Goal: Register for event/course

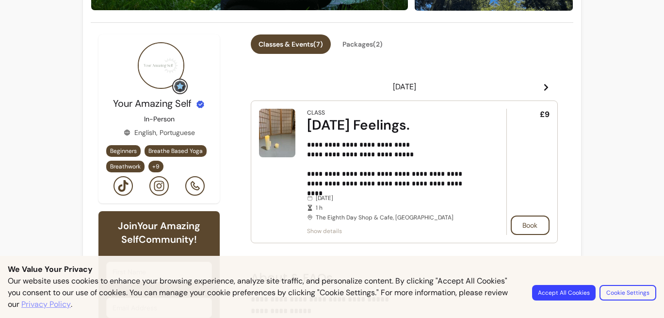
scroll to position [223, 0]
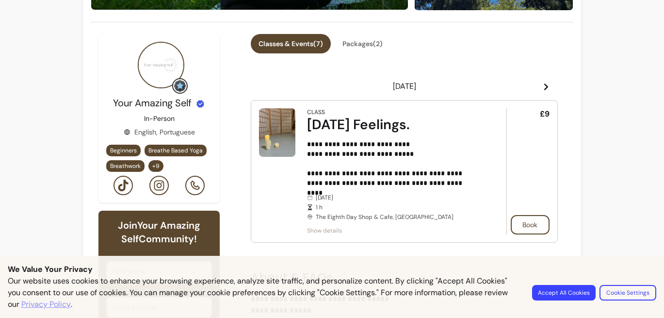
click at [399, 174] on p "**********" at bounding box center [393, 163] width 172 height 48
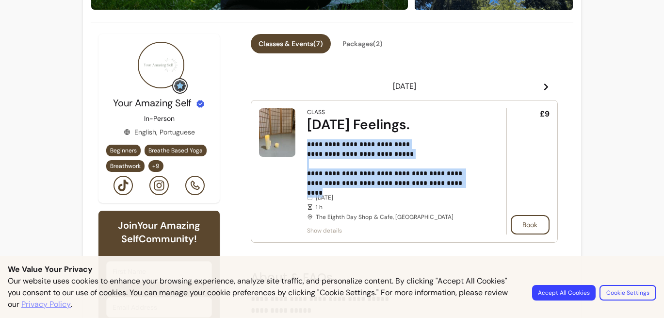
click at [400, 188] on div "**********" at bounding box center [393, 171] width 172 height 126
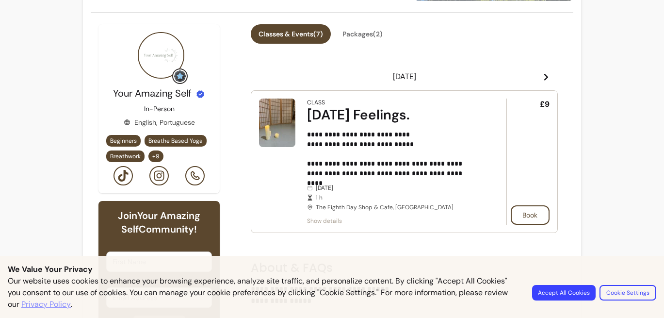
scroll to position [219, 0]
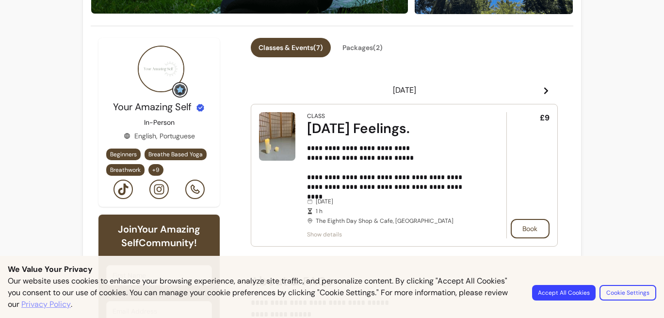
click at [299, 40] on button "Classes & Events ( 7 )" at bounding box center [291, 47] width 80 height 19
click at [548, 92] on icon at bounding box center [546, 91] width 8 height 8
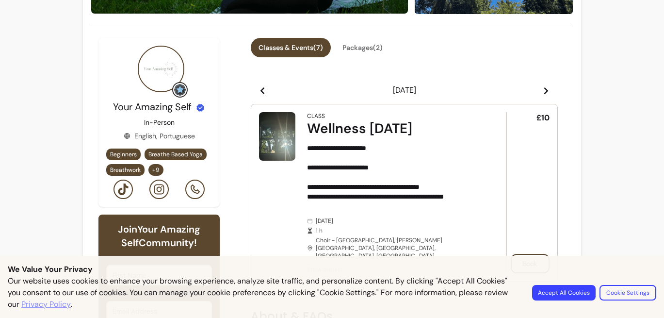
scroll to position [270, 0]
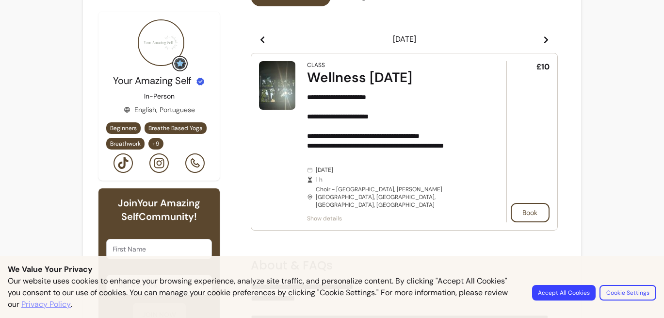
click at [258, 36] on header "[DATE]" at bounding box center [404, 39] width 307 height 19
click at [262, 39] on icon at bounding box center [262, 40] width 8 height 8
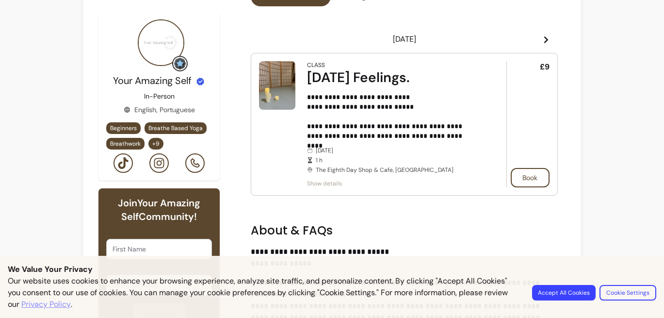
click at [547, 37] on icon at bounding box center [546, 40] width 8 height 8
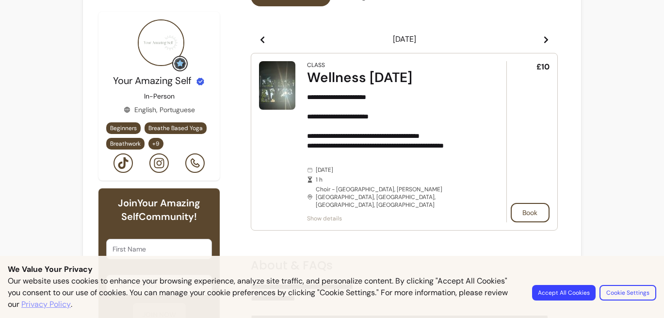
click at [547, 37] on icon at bounding box center [546, 40] width 8 height 8
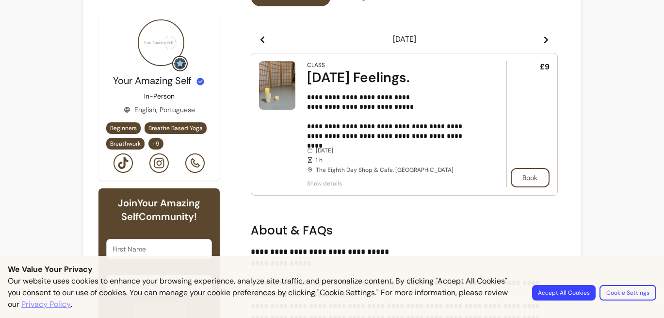
click at [547, 37] on icon at bounding box center [546, 40] width 8 height 8
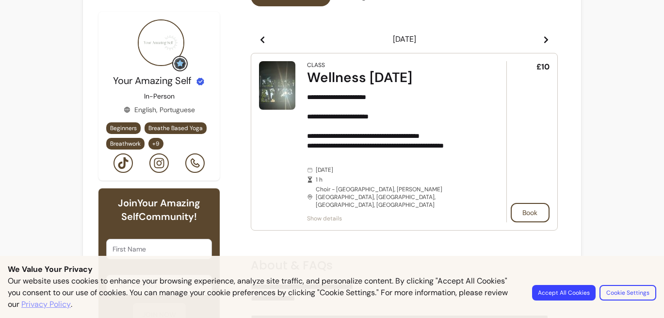
click at [547, 37] on icon at bounding box center [546, 40] width 8 height 8
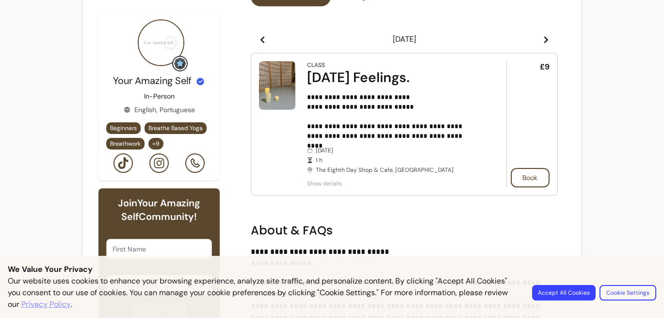
click at [547, 37] on icon at bounding box center [546, 40] width 8 height 8
